Goal: Task Accomplishment & Management: Complete application form

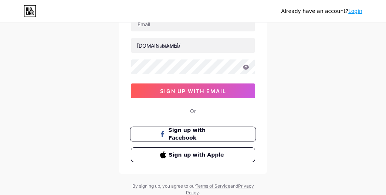
scroll to position [51, 0]
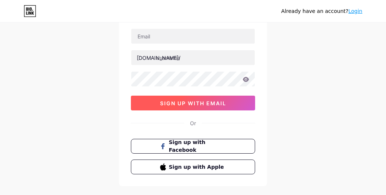
click at [189, 104] on span "sign up with email" at bounding box center [193, 103] width 66 height 6
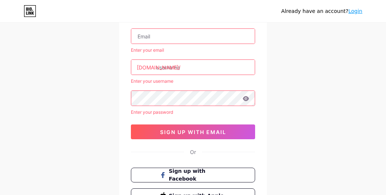
click at [175, 37] on input "text" at bounding box center [192, 36] width 123 height 15
type input "[EMAIL_ADDRESS][DOMAIN_NAME]"
click at [174, 71] on input "text" at bounding box center [192, 67] width 123 height 15
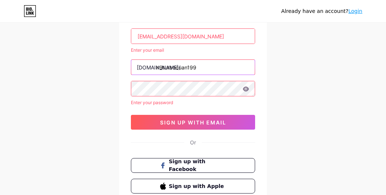
type input "n9turbocuan199"
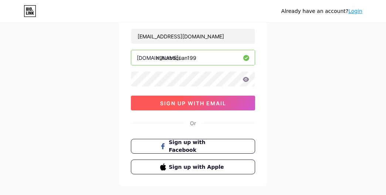
click at [218, 103] on span "sign up with email" at bounding box center [193, 103] width 66 height 6
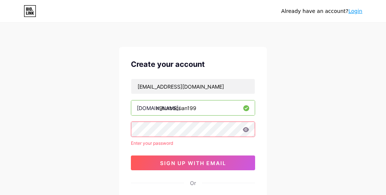
scroll to position [0, 0]
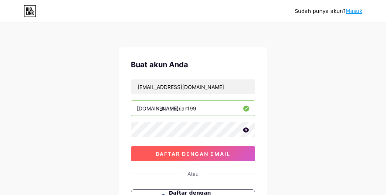
click at [226, 154] on font "daftar dengan email" at bounding box center [193, 154] width 75 height 6
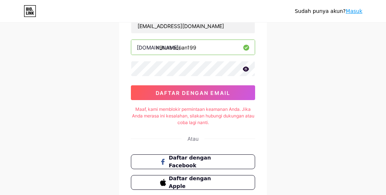
scroll to position [74, 0]
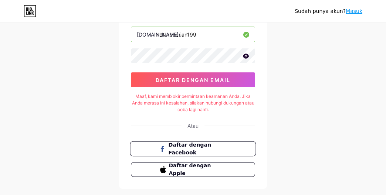
click at [192, 154] on span "Daftar dengan Facebook" at bounding box center [198, 149] width 58 height 16
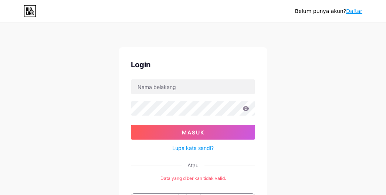
click at [294, 85] on div "Belum punya akun? Daftar Login Masuk Lupa kata sandi? Atau Data yang diberikan …" at bounding box center [193, 142] width 386 height 285
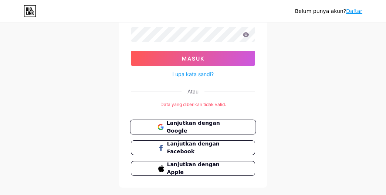
click at [206, 124] on font "Lanjutkan dengan Google" at bounding box center [192, 127] width 53 height 14
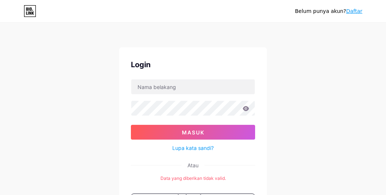
click at [296, 76] on div "Belum punya akun? Daftar Login Masuk Lupa kata sandi? Atau Data yang diberikan …" at bounding box center [193, 142] width 386 height 285
click at [34, 14] on icon at bounding box center [30, 11] width 13 height 12
